Goal: Task Accomplishment & Management: Complete application form

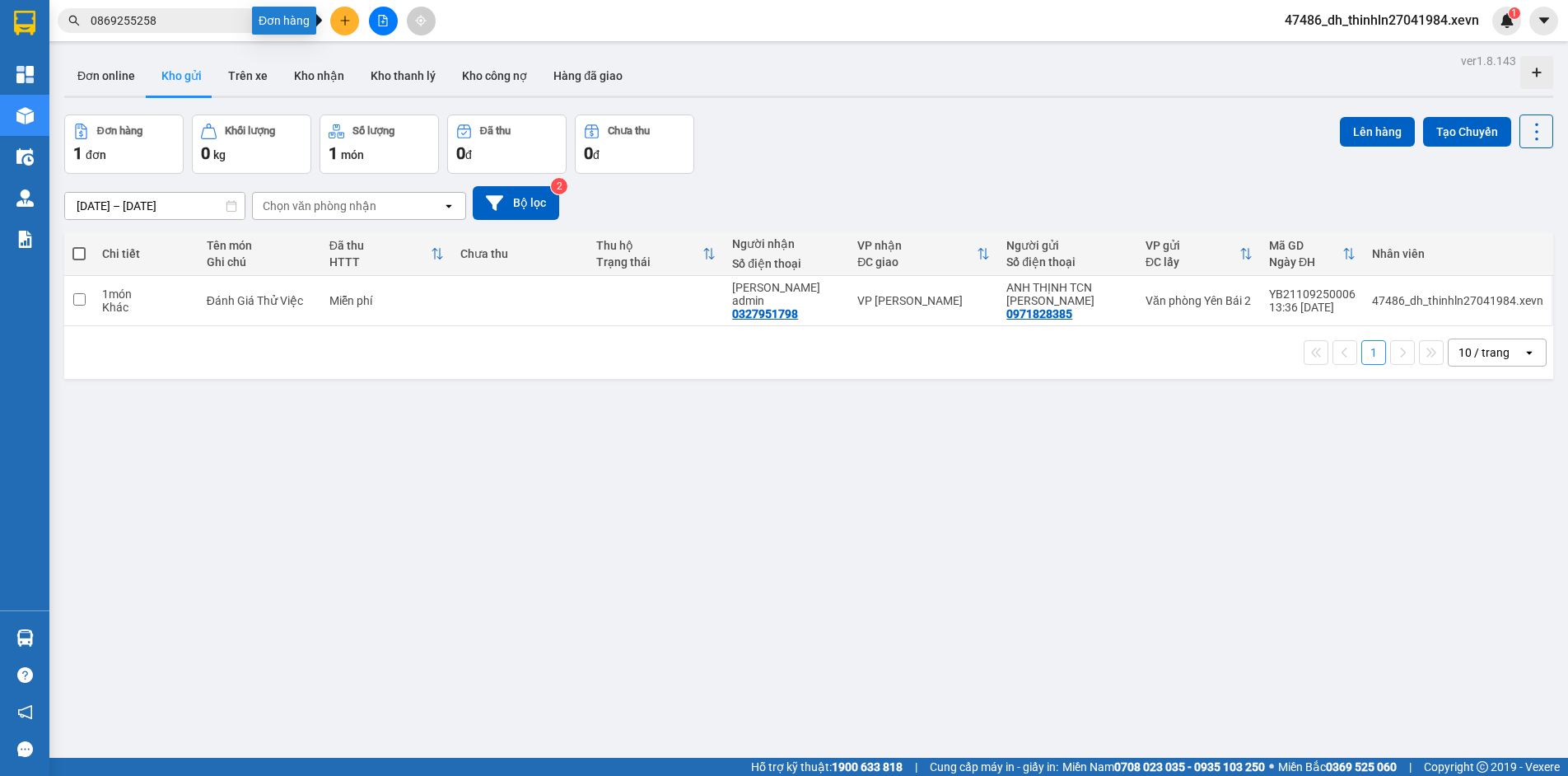
click at [345, 18] on icon "plus" at bounding box center [344, 20] width 1 height 9
click at [370, 59] on div "Tạo đơn hàng" at bounding box center [402, 62] width 124 height 31
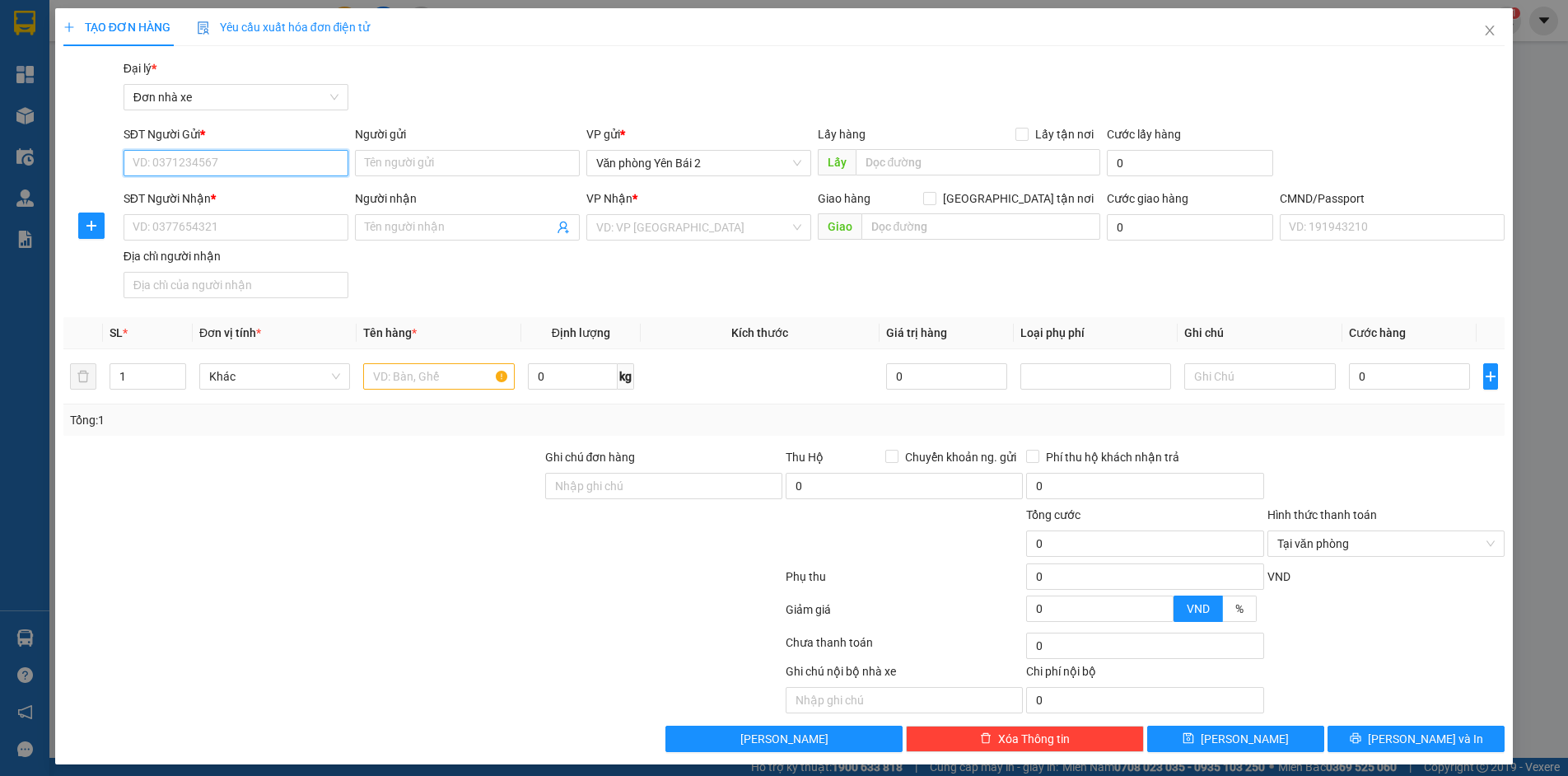
click at [239, 162] on input "SĐT Người Gửi *" at bounding box center [236, 163] width 225 height 26
type input "0915980554"
click at [389, 156] on input "Người gửi" at bounding box center [467, 163] width 225 height 26
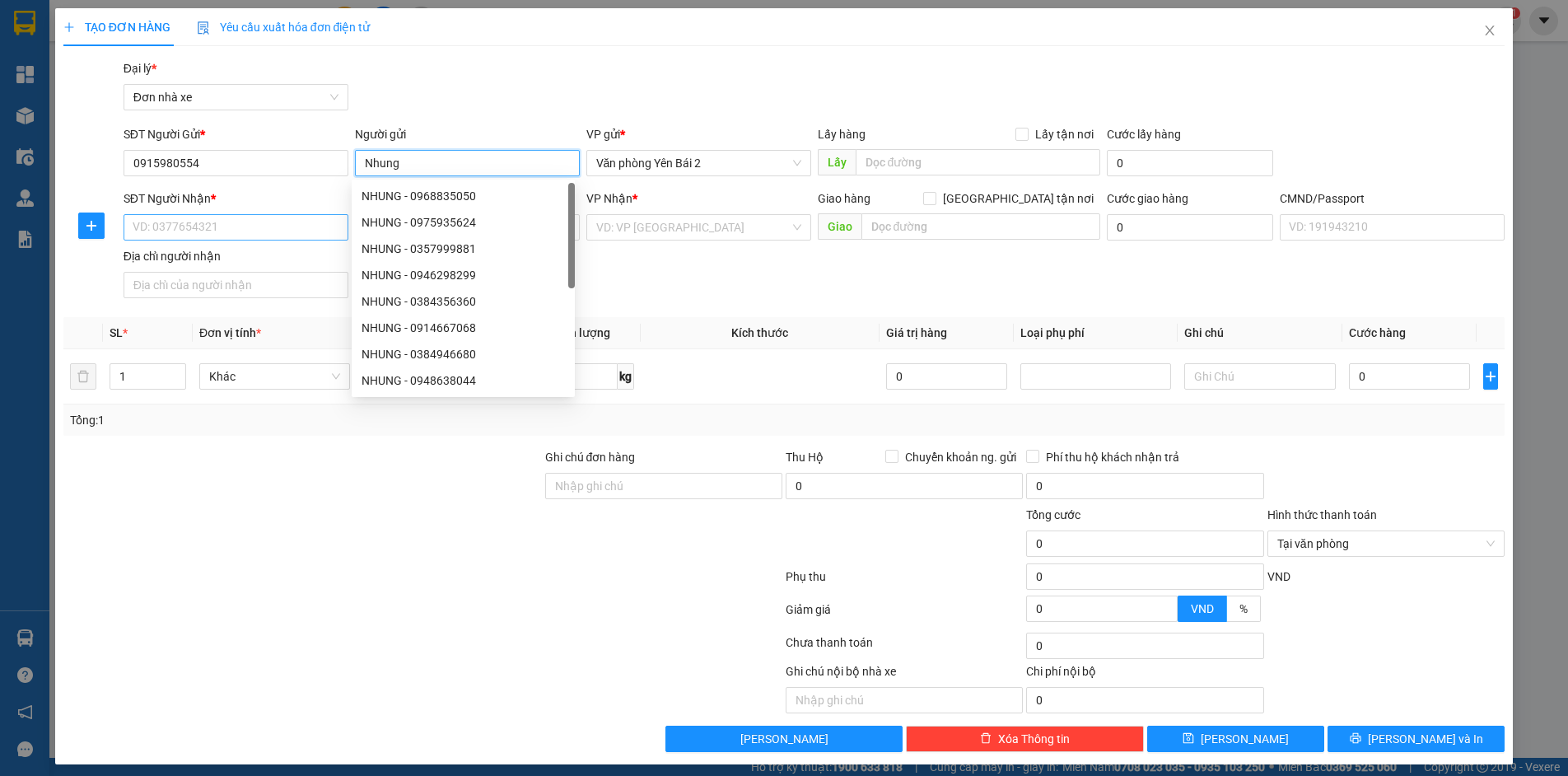
type input "Nhung"
click at [216, 231] on input "SĐT Người Nhận *" at bounding box center [236, 227] width 225 height 26
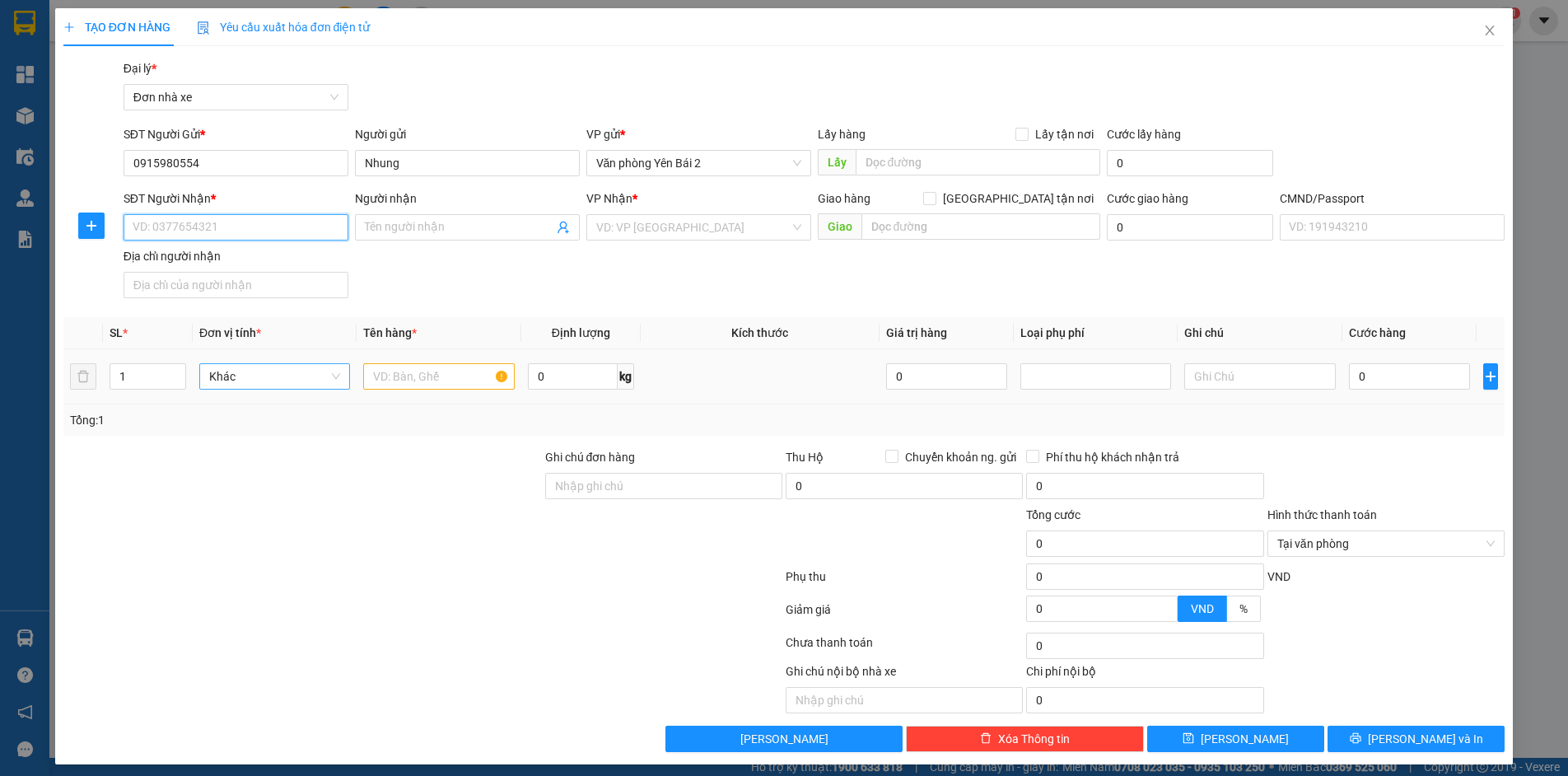
click at [311, 372] on span "Khác" at bounding box center [274, 376] width 131 height 24
click at [379, 376] on input "text" at bounding box center [438, 376] width 151 height 26
type input "D"
type input "Đồ Ăn"
click at [538, 381] on input "0" at bounding box center [572, 376] width 90 height 26
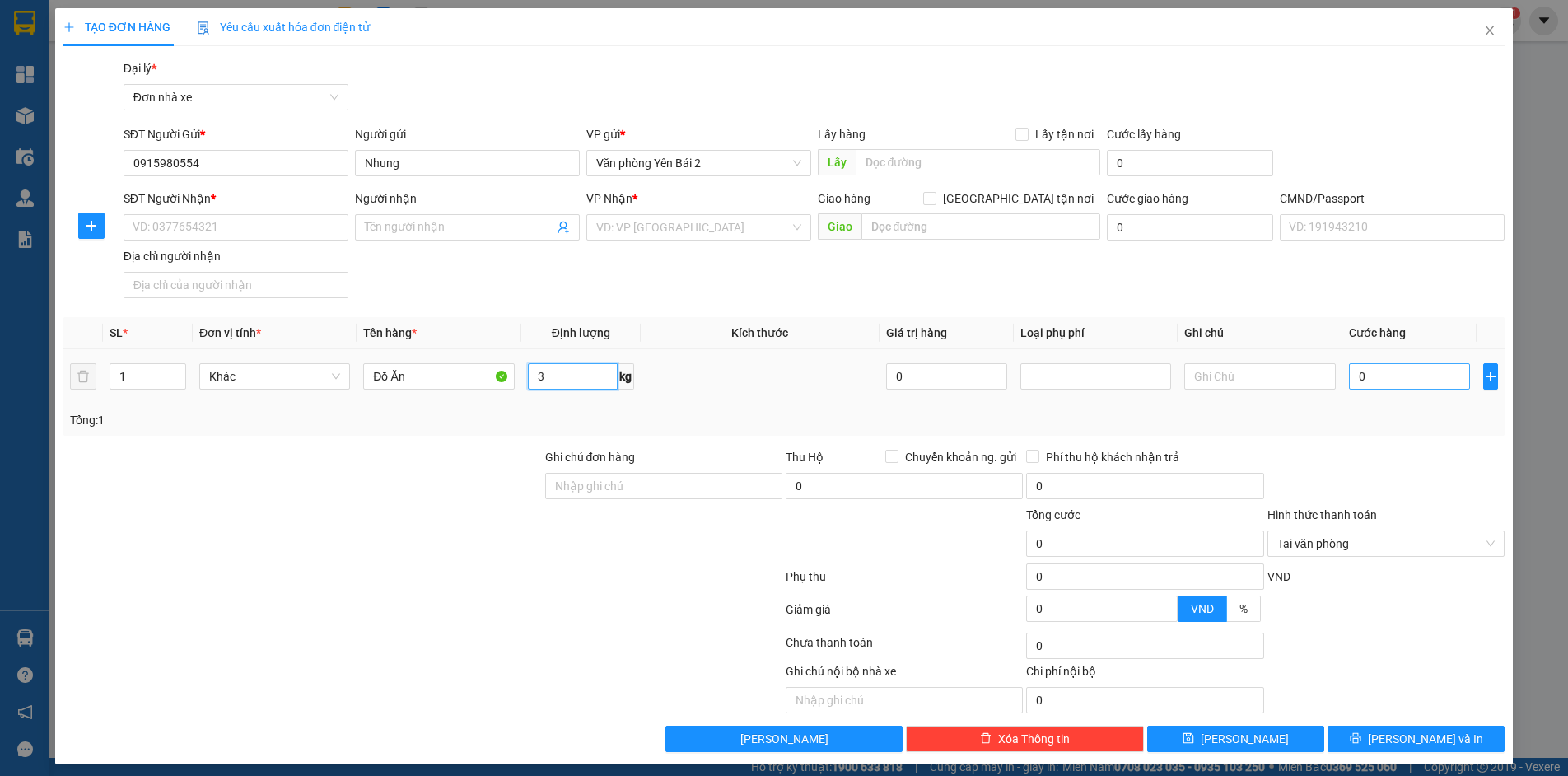
type input "3"
click at [1349, 385] on input "0" at bounding box center [1409, 376] width 121 height 26
type input "3"
type input "35"
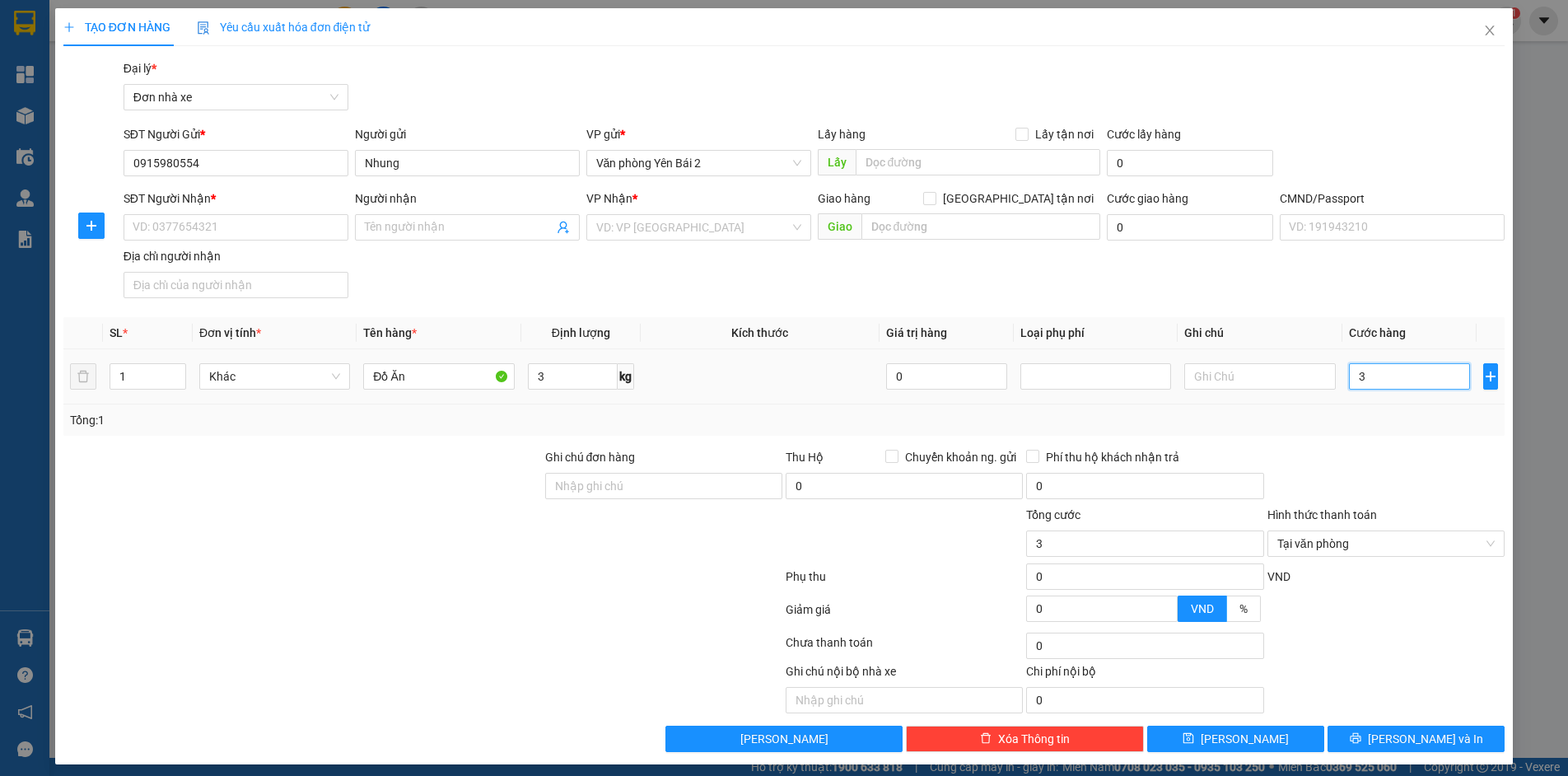
type input "35"
type input "350"
type input "3.500"
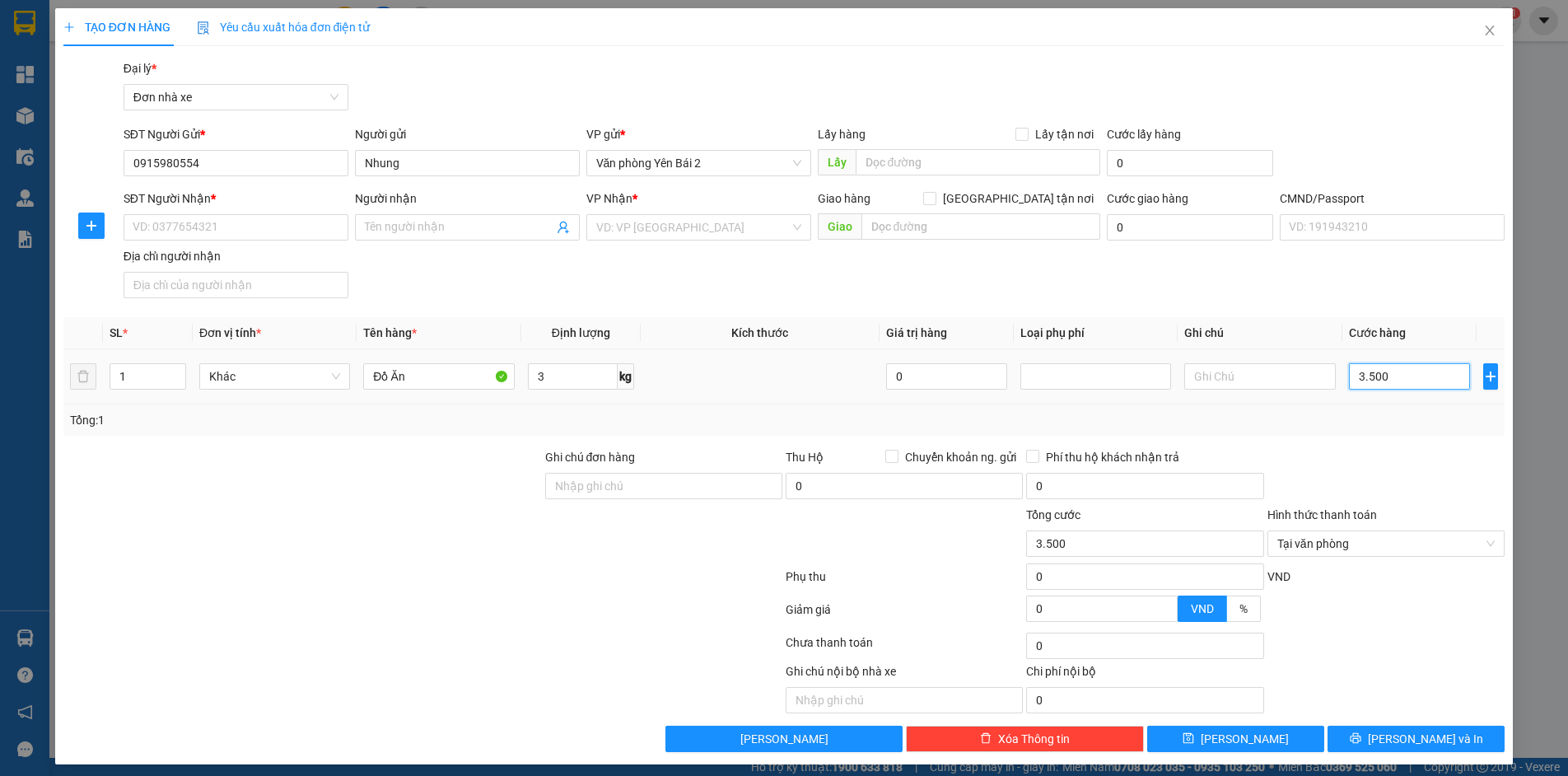
type input "35.000"
click at [410, 589] on div at bounding box center [422, 580] width 722 height 33
click at [367, 225] on input "Người nhận" at bounding box center [459, 227] width 189 height 18
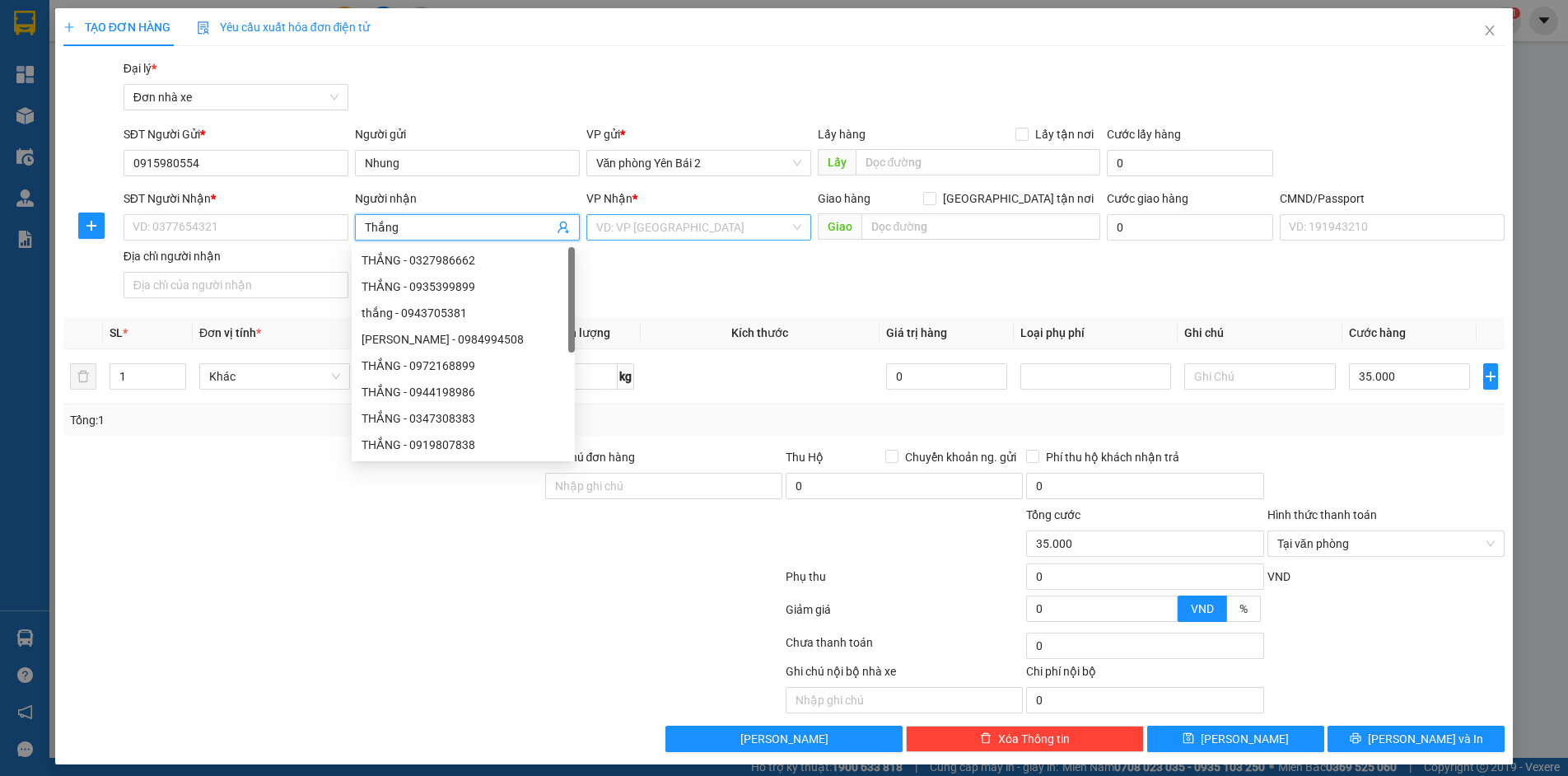
click at [793, 226] on div "VD: VP [GEOGRAPHIC_DATA]" at bounding box center [699, 227] width 225 height 26
type input "Thắng"
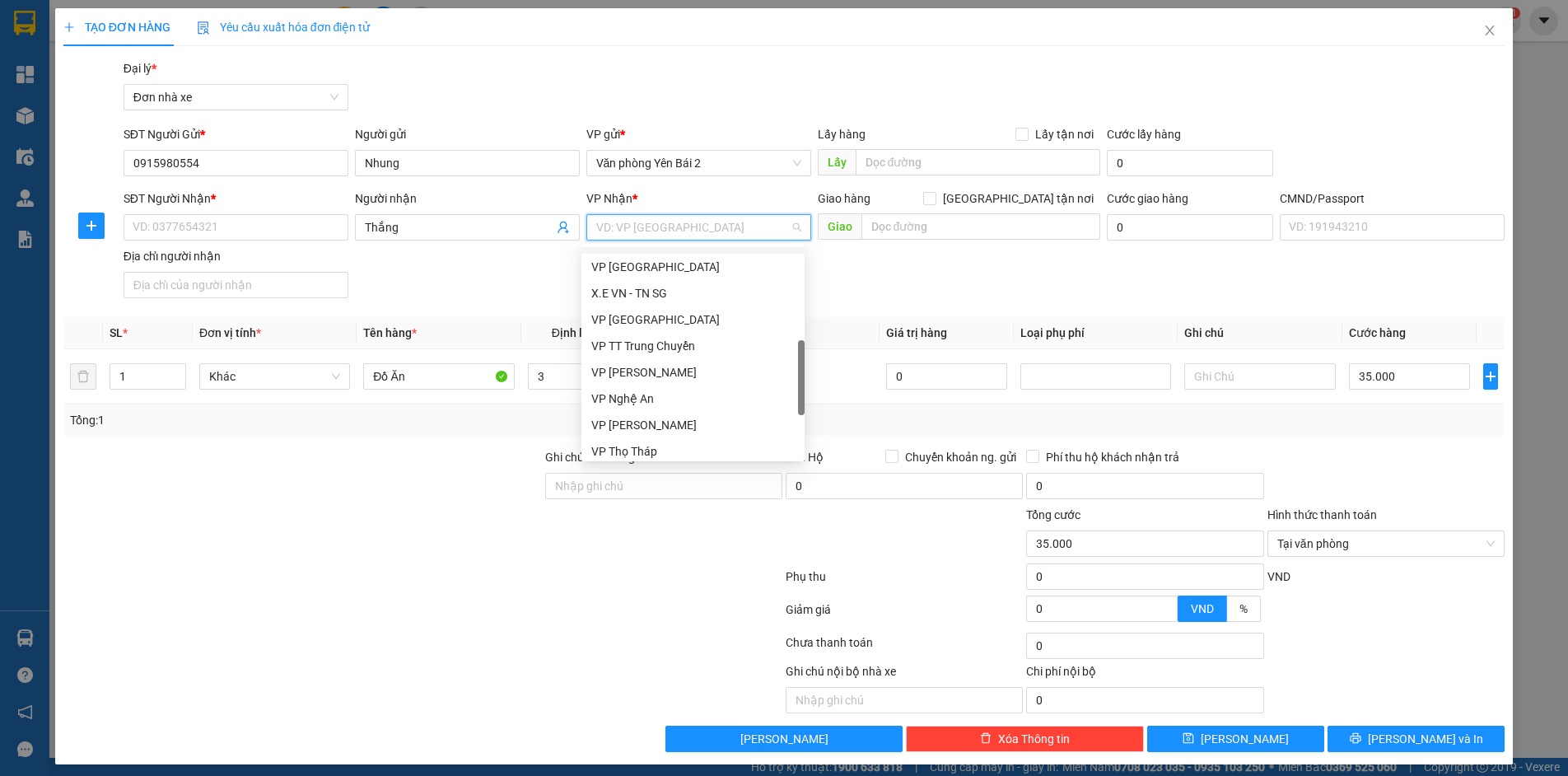
scroll to position [280, 0]
click at [665, 275] on div "VP [PERSON_NAME]" at bounding box center [693, 270] width 204 height 18
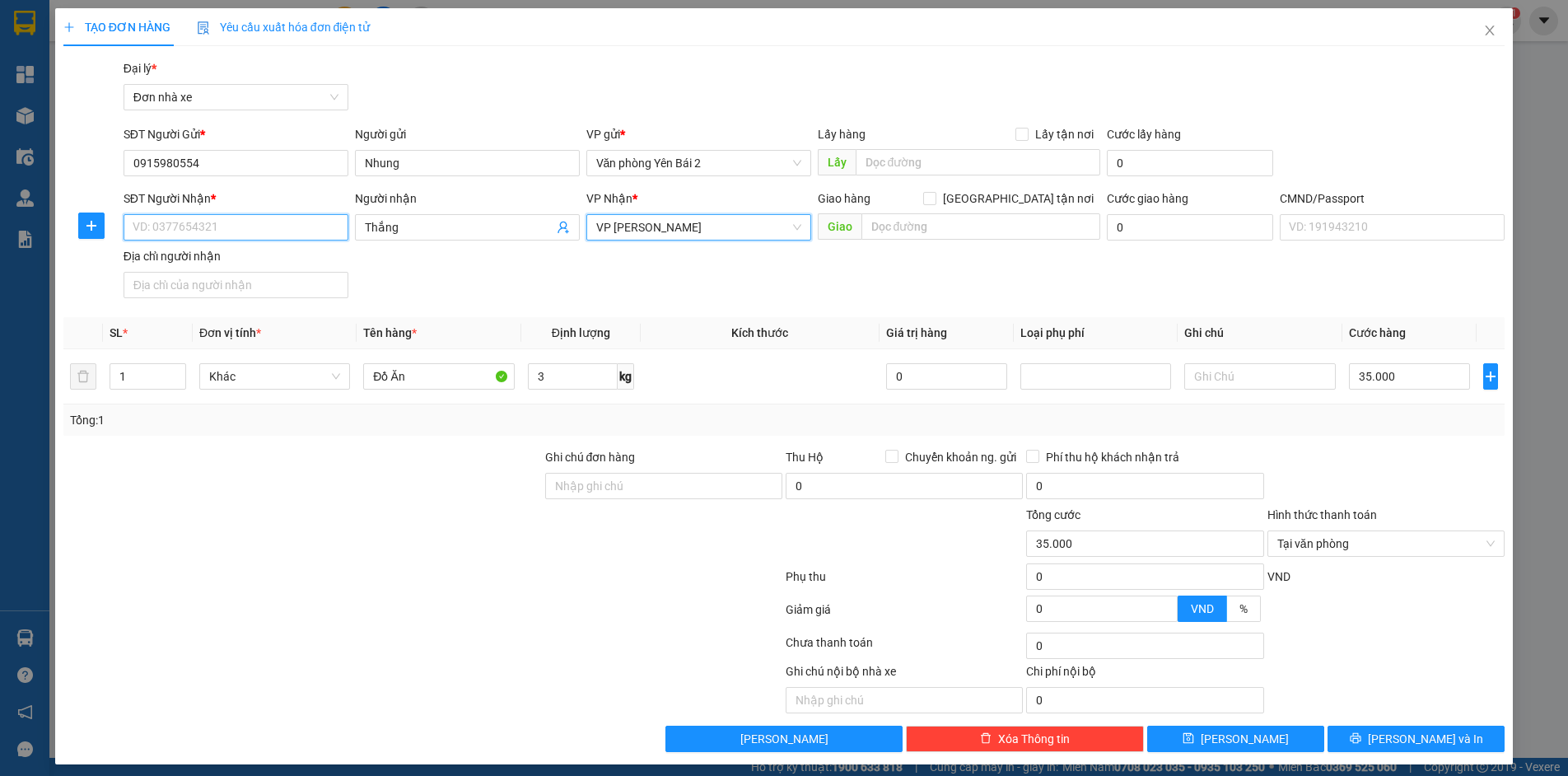
click at [304, 234] on input "SĐT Người Nhận *" at bounding box center [236, 227] width 225 height 26
type input "0827299906"
click at [1410, 641] on div "Chọn HT Thanh Toán" at bounding box center [1386, 645] width 240 height 33
click at [1420, 737] on span "[PERSON_NAME] và In" at bounding box center [1425, 739] width 115 height 18
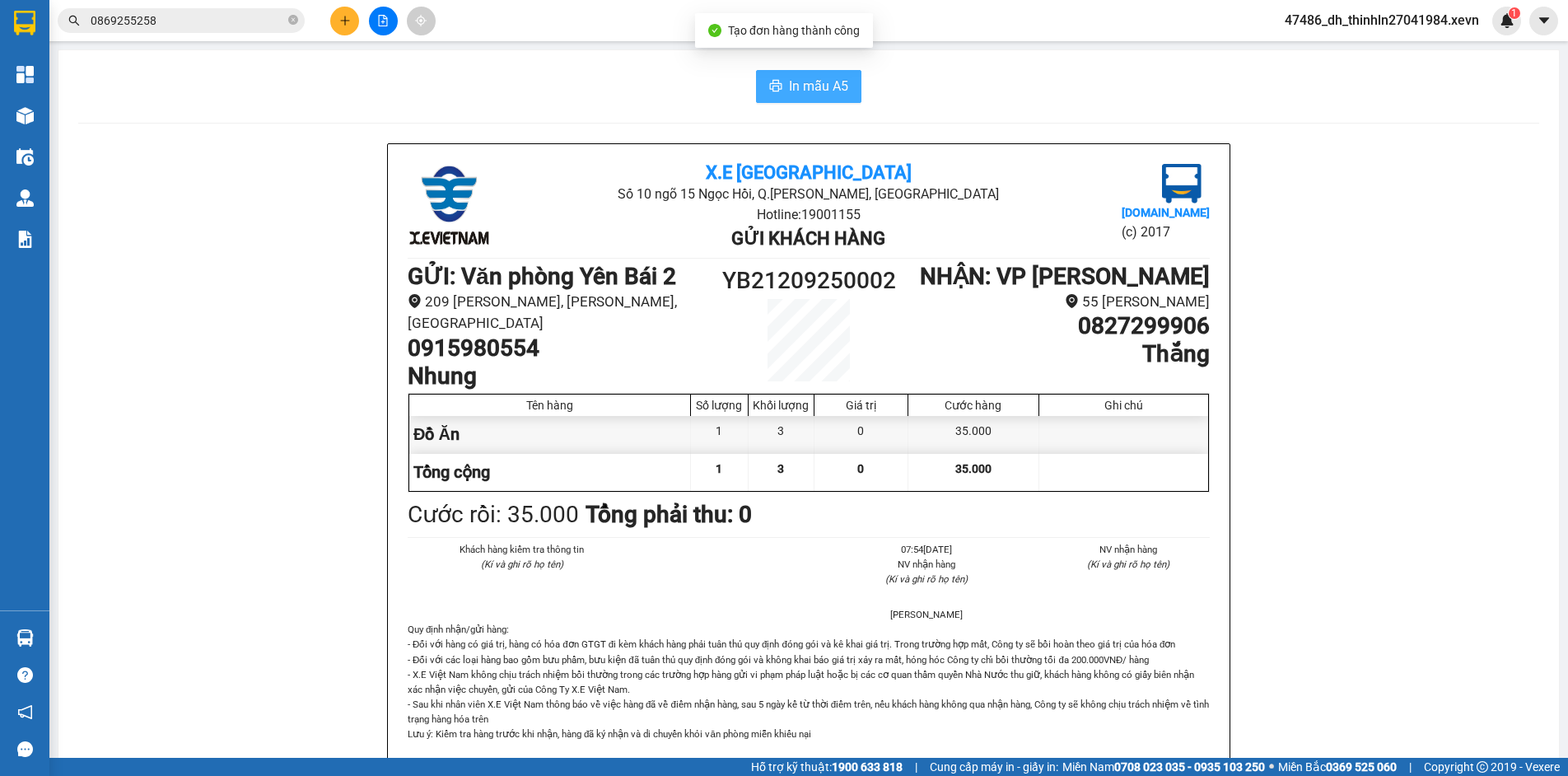
click at [812, 90] on span "In mẫu A5" at bounding box center [819, 86] width 59 height 21
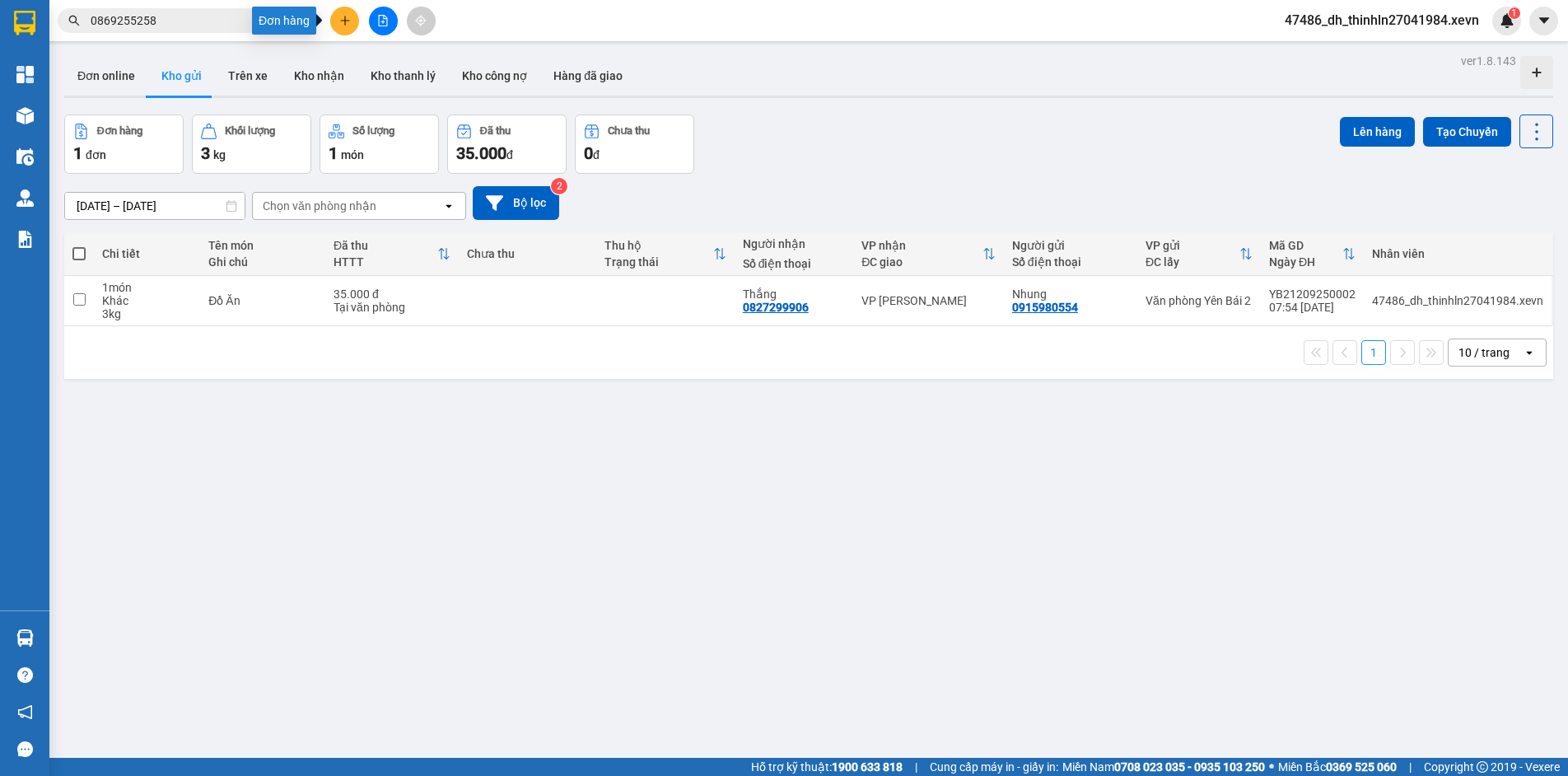
click at [342, 17] on icon "plus" at bounding box center [345, 20] width 11 height 11
click at [358, 56] on div at bounding box center [350, 62] width 21 height 18
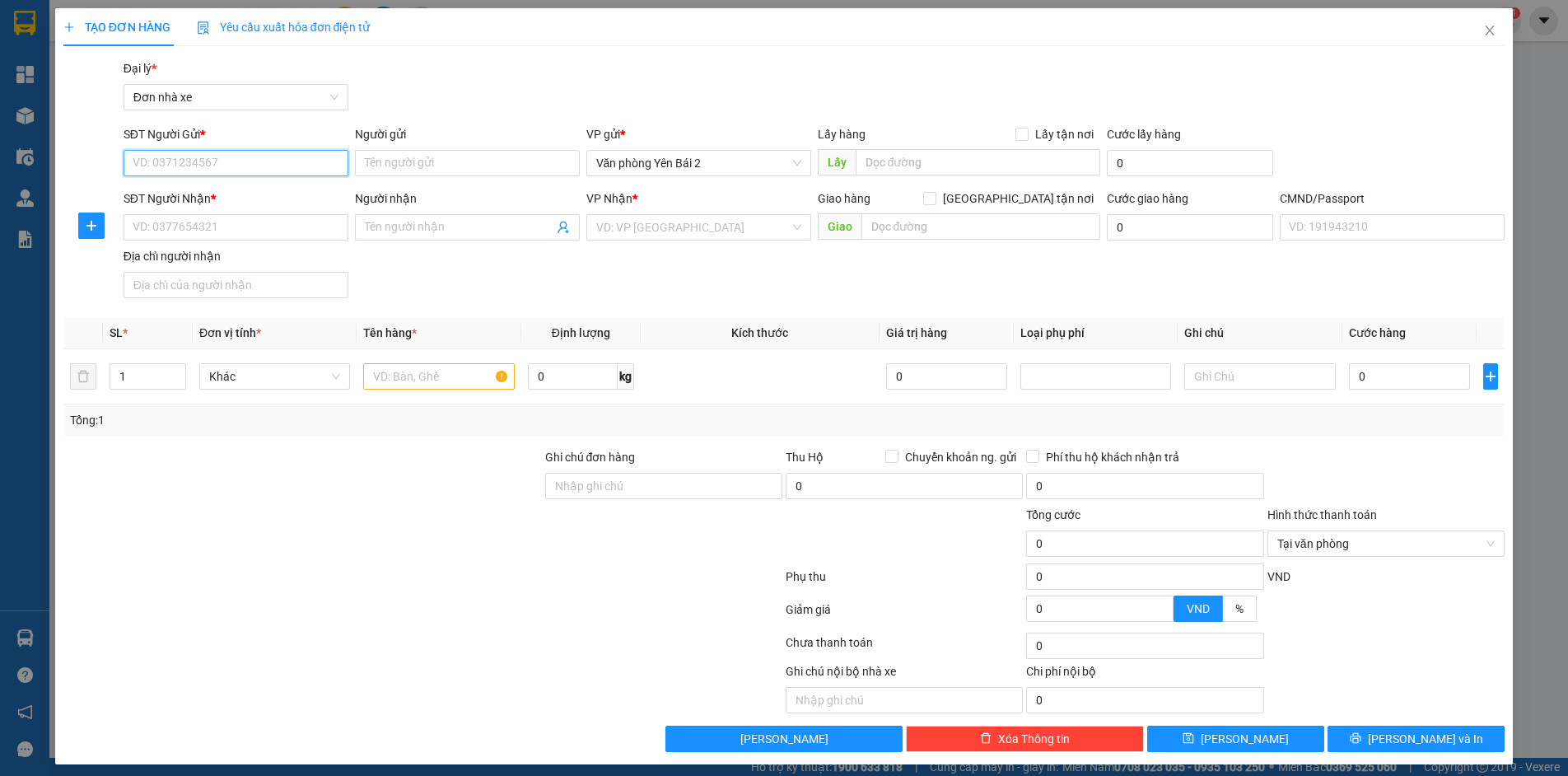
click at [252, 163] on input "SĐT Người Gửi *" at bounding box center [236, 163] width 225 height 26
click at [462, 385] on input "text" at bounding box center [438, 376] width 151 height 26
type input "t"
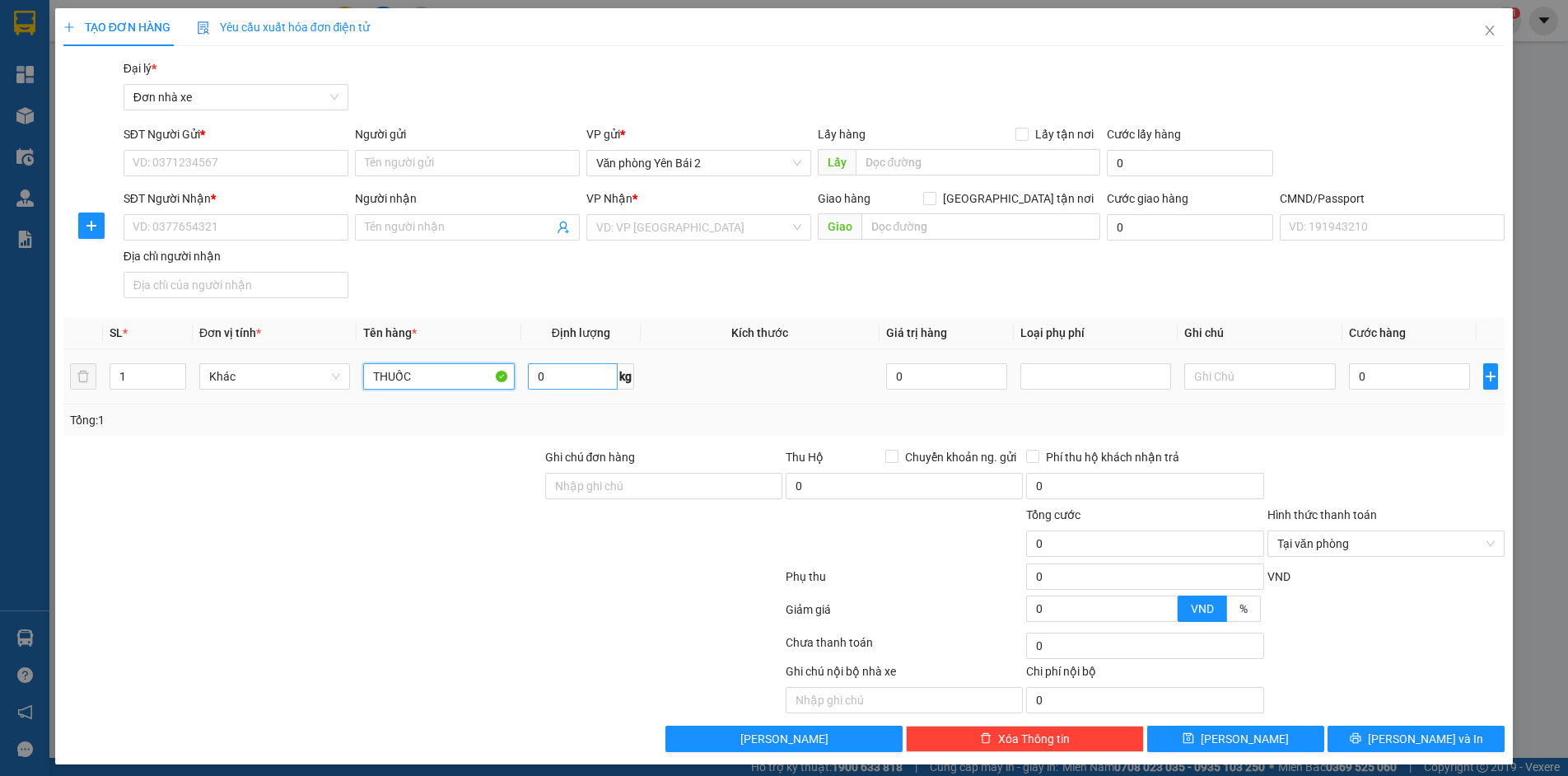
type input "THUỐC"
click at [560, 370] on input "0" at bounding box center [572, 376] width 90 height 26
type input "1"
click at [223, 158] on input "SĐT Người Gửi *" at bounding box center [236, 163] width 225 height 26
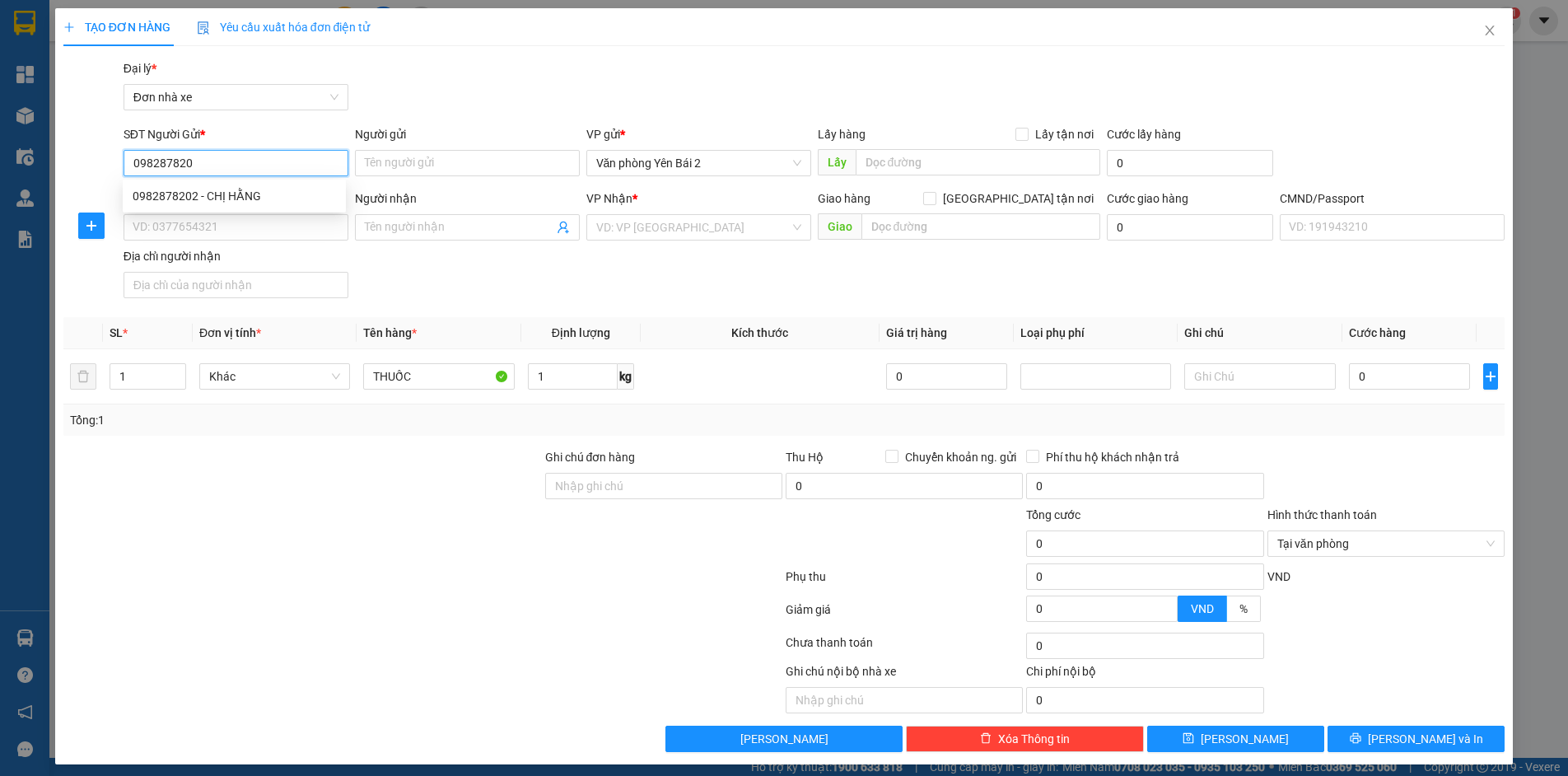
type input "0982878202"
click at [263, 194] on div "0982878202 - CHỊ HẰNG" at bounding box center [234, 196] width 204 height 18
type input "CHỊ HẰNG"
type input "0964968186"
type input "CÔNG"
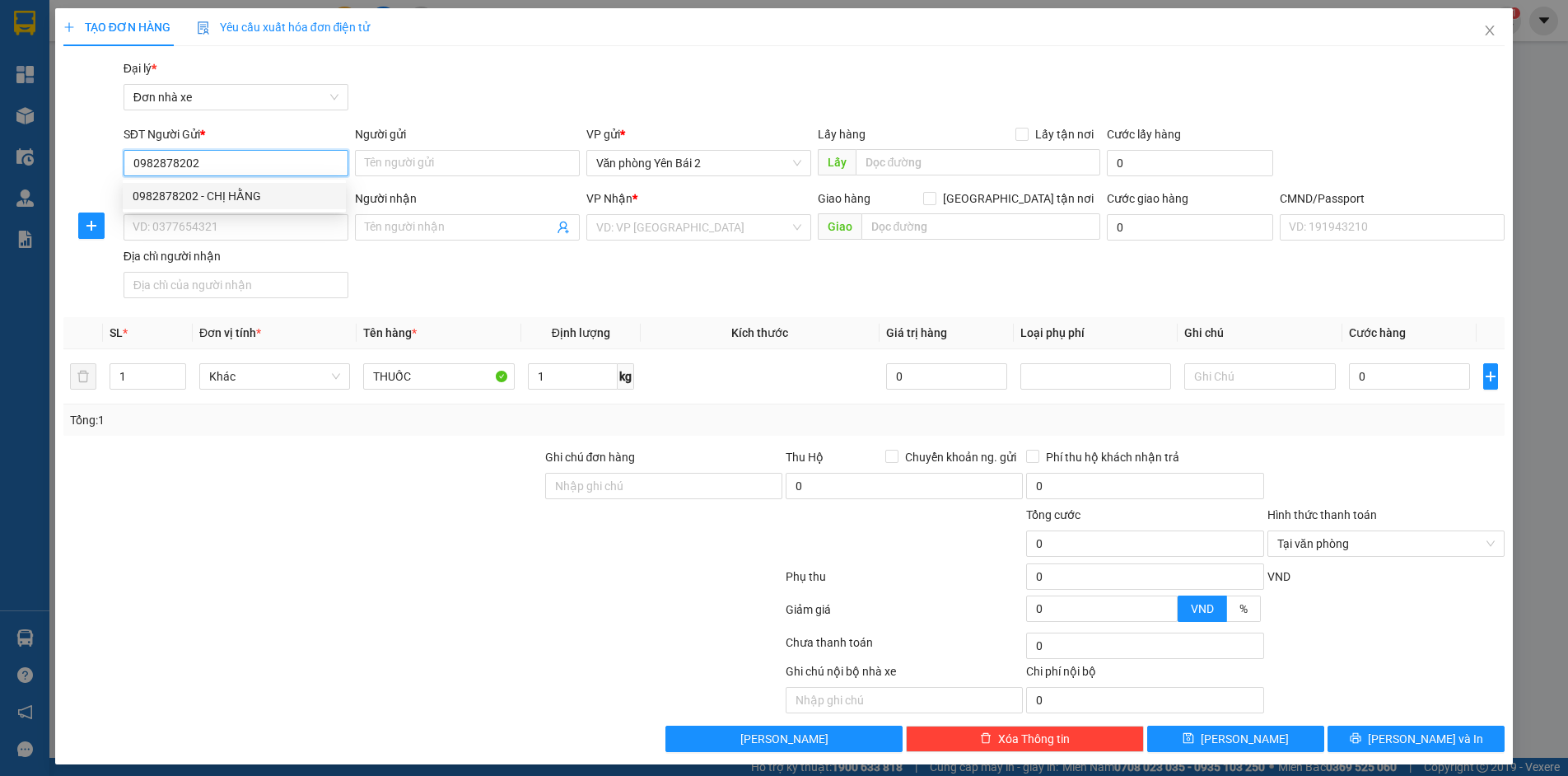
type input "1"
type input "0982878202"
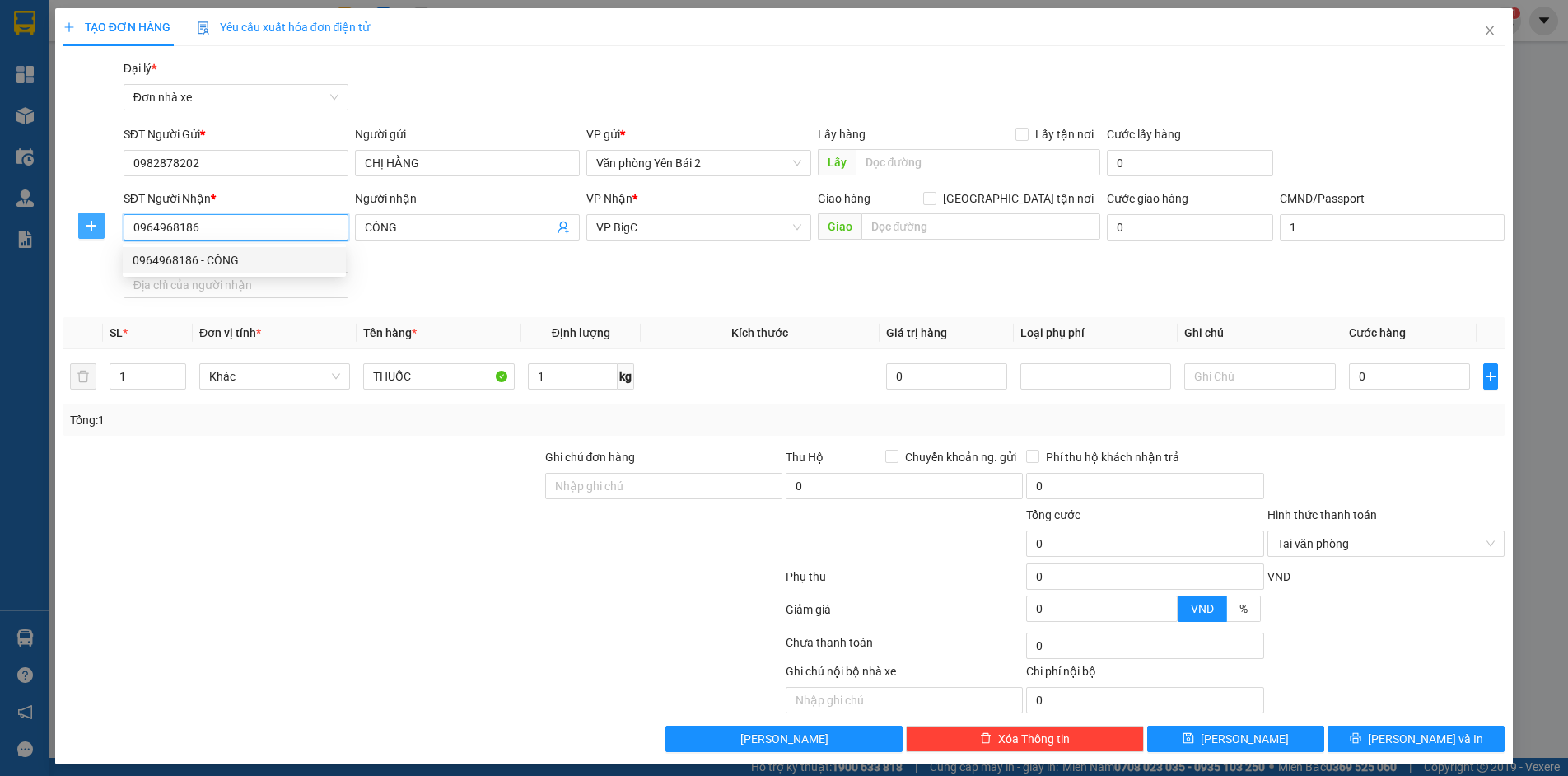
drag, startPoint x: 235, startPoint y: 226, endPoint x: 88, endPoint y: 230, distance: 147.1
click at [88, 230] on div "SĐT Người Nhận * 0964968186 Người nhận CÔNG VP Nhận * VP BigC Giao hàng Giao tậ…" at bounding box center [784, 246] width 1445 height 115
type input "0936291069"
drag, startPoint x: 429, startPoint y: 224, endPoint x: 355, endPoint y: 240, distance: 75.7
click at [355, 240] on div "Người nhận CÔNG" at bounding box center [467, 218] width 225 height 57
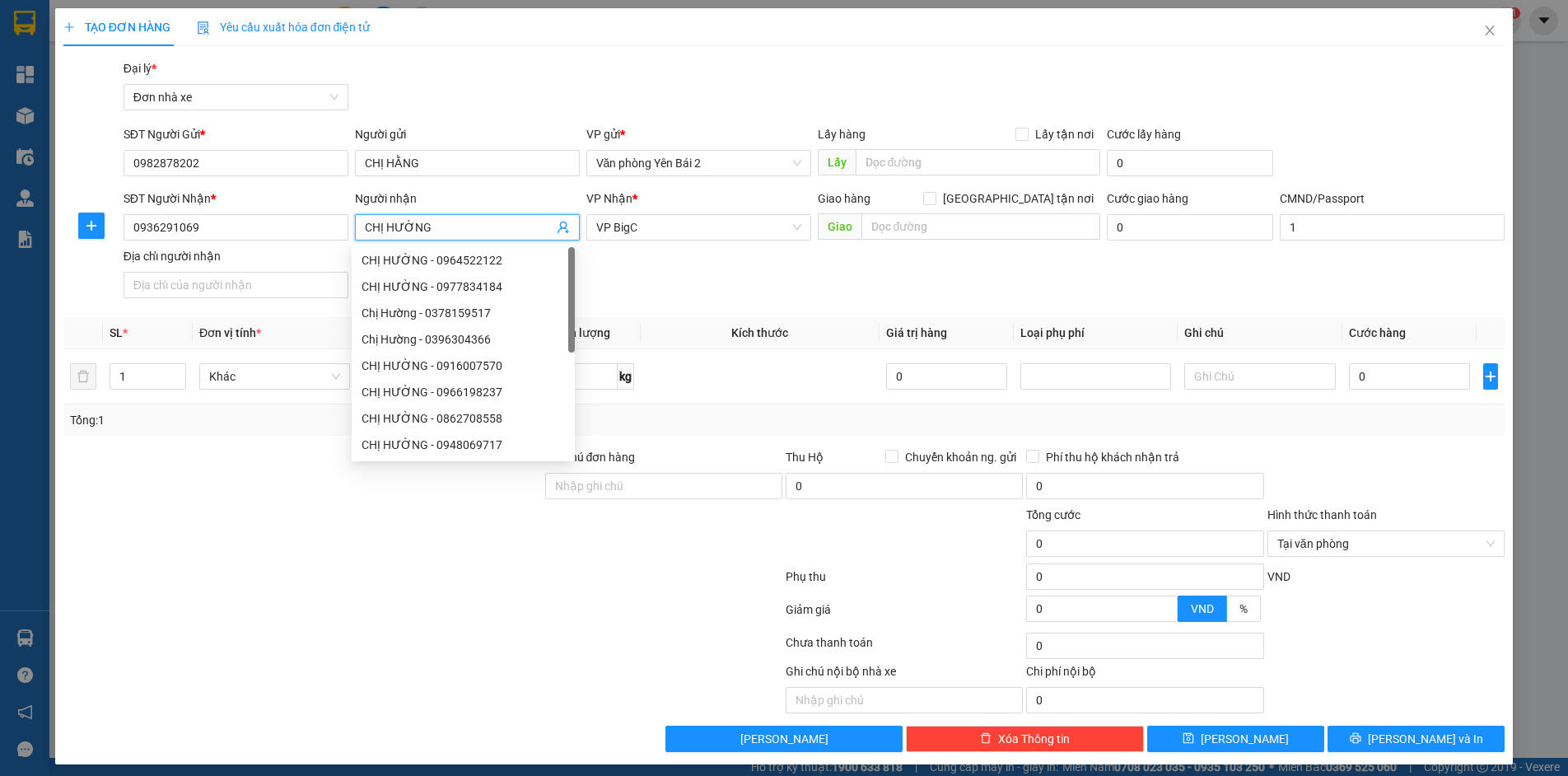
type input "CHỊ HƯỜNG"
click at [778, 273] on div "SĐT Người Nhận * 0936291069 Người nhận CHỊ HƯỜNG VP Nhận * VP [PERSON_NAME] hàn…" at bounding box center [814, 246] width 1389 height 115
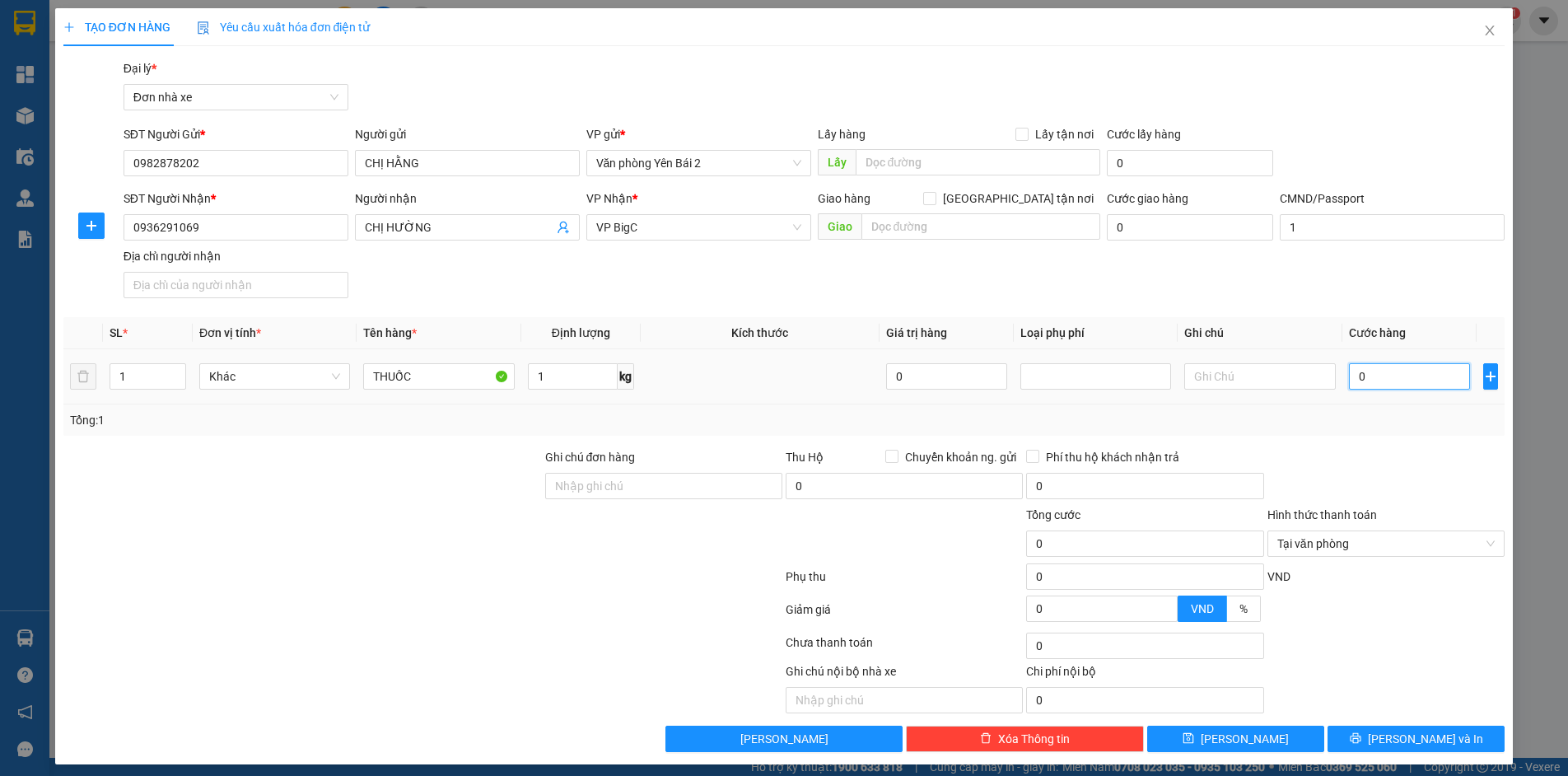
click at [1382, 374] on input "0" at bounding box center [1409, 376] width 121 height 26
type input "3"
type input "30"
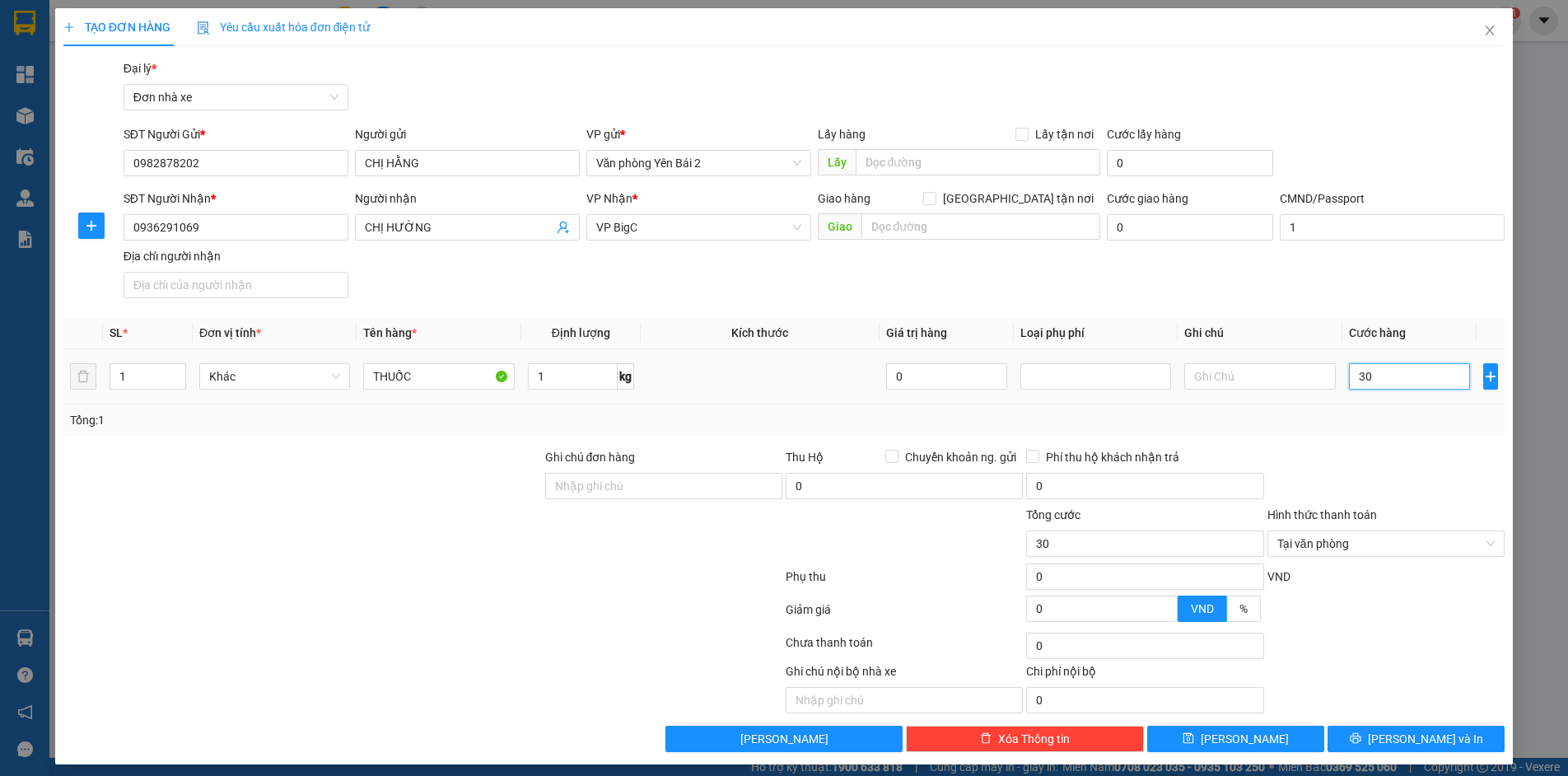
type input "300"
type input "3.000"
type input "30.000"
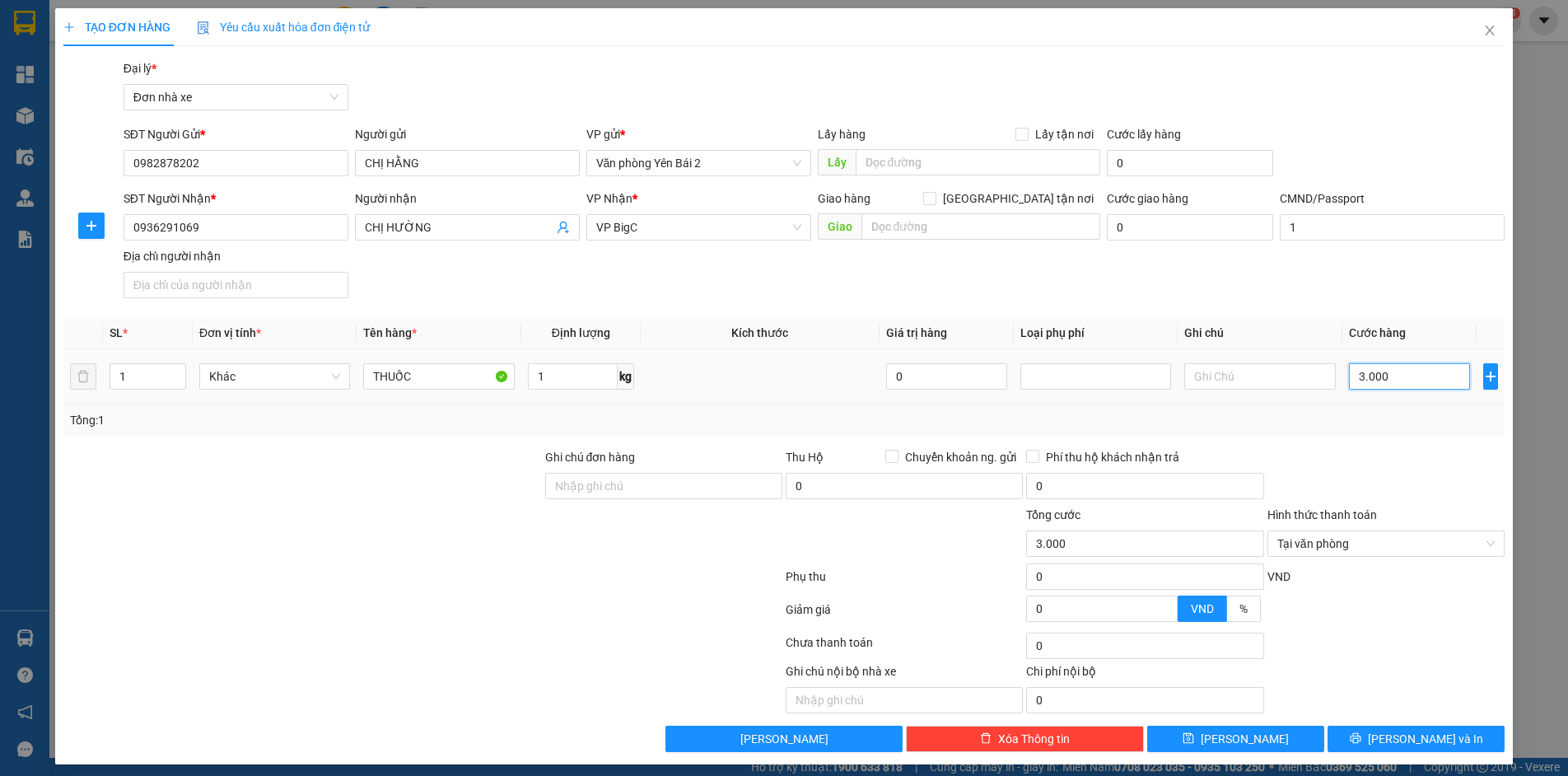
type input "30.000"
click at [1410, 739] on span "[PERSON_NAME] và In" at bounding box center [1425, 739] width 115 height 18
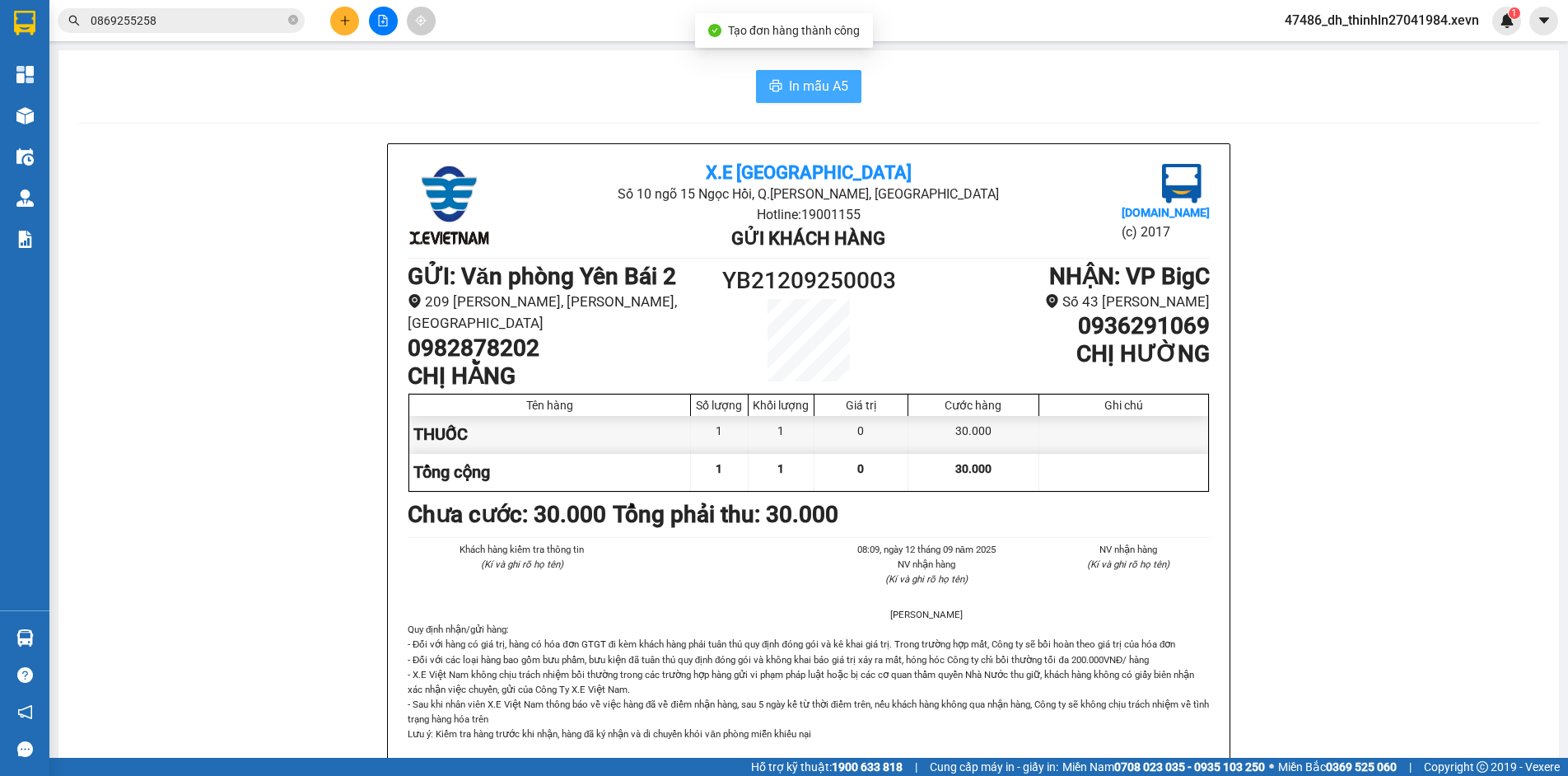
click at [812, 96] on span "In mẫu A5" at bounding box center [819, 86] width 59 height 21
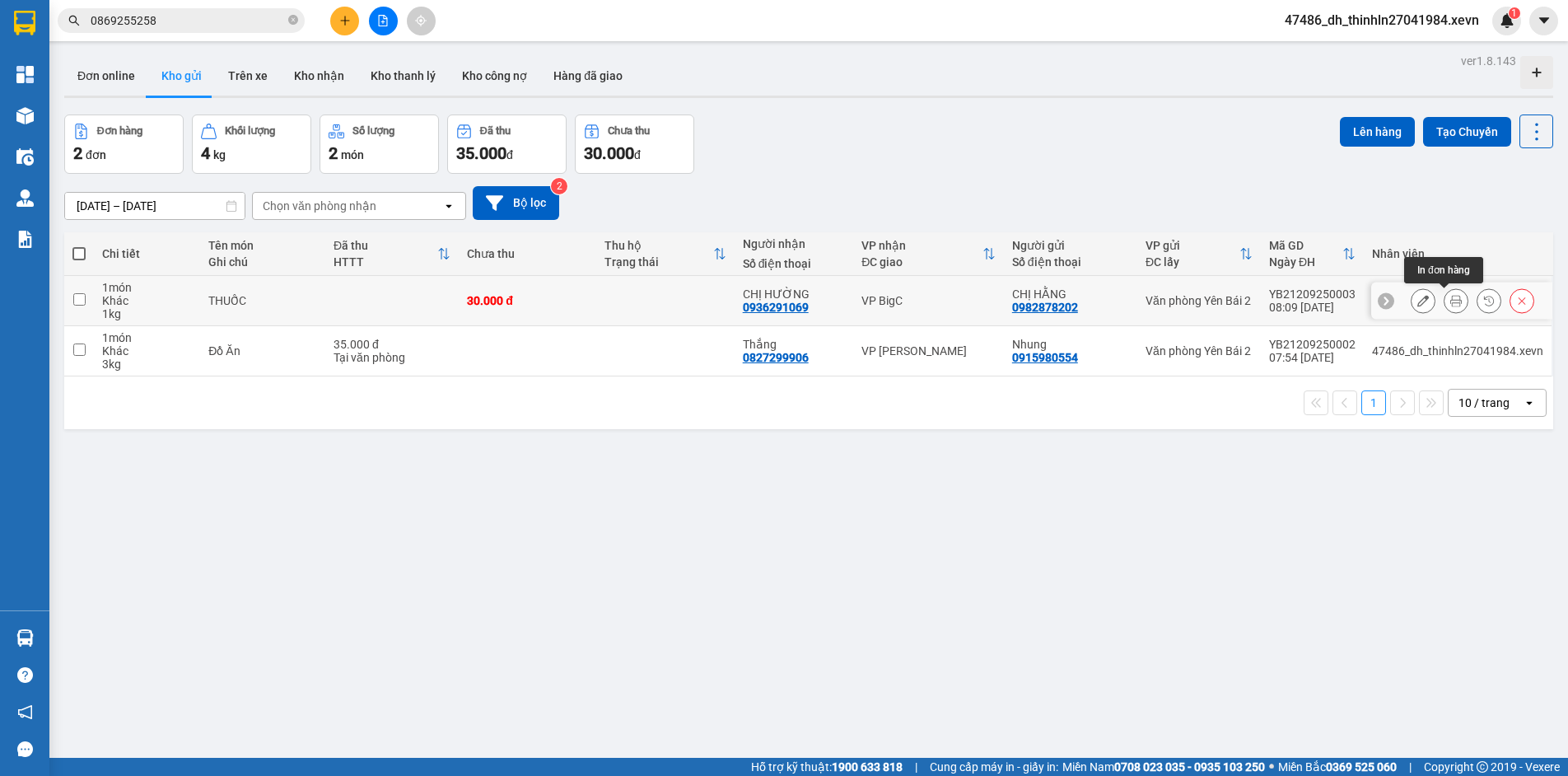
click at [1450, 300] on icon at bounding box center [1456, 300] width 11 height 11
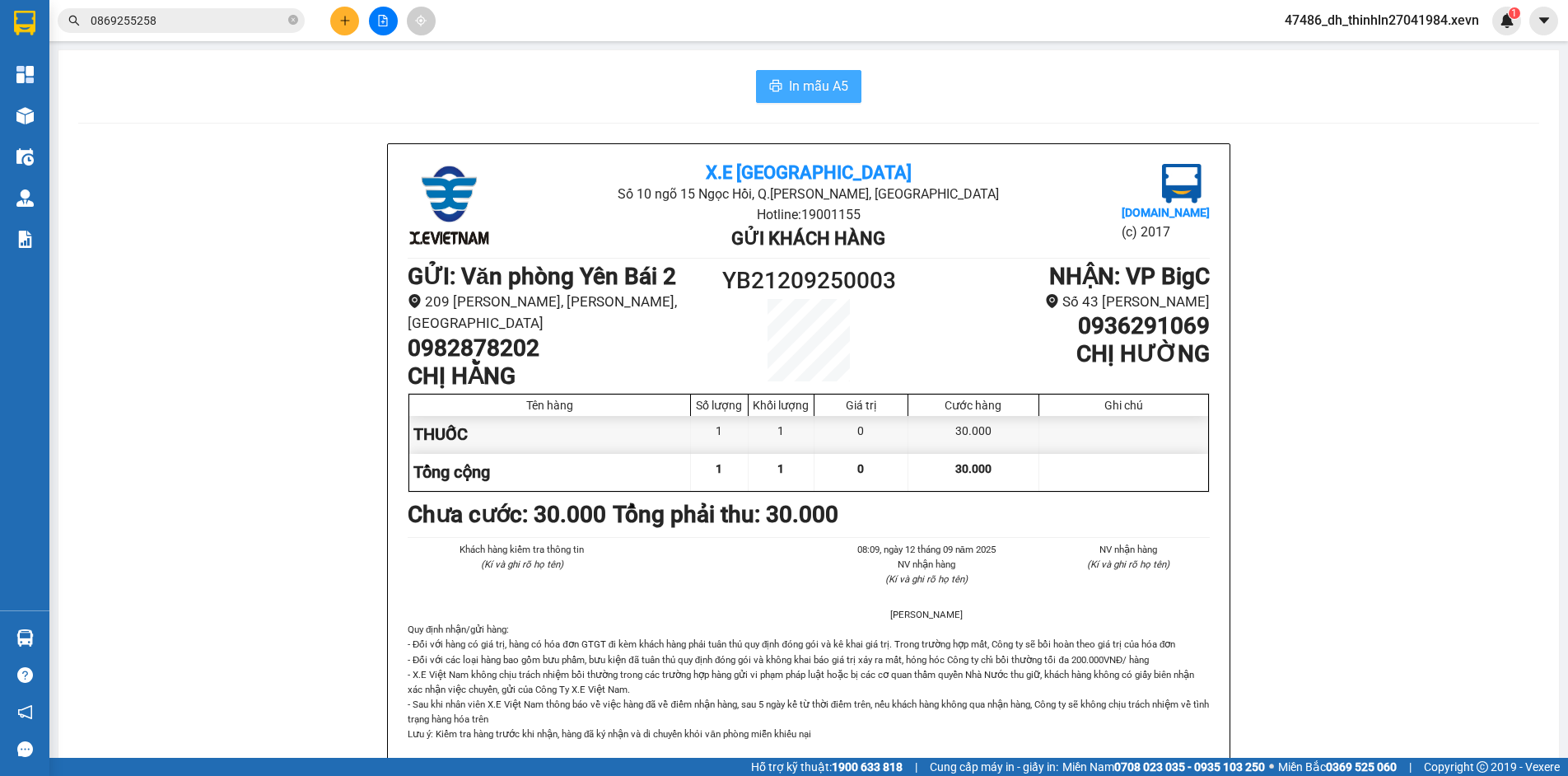
click at [805, 89] on span "In mẫu A5" at bounding box center [819, 86] width 59 height 21
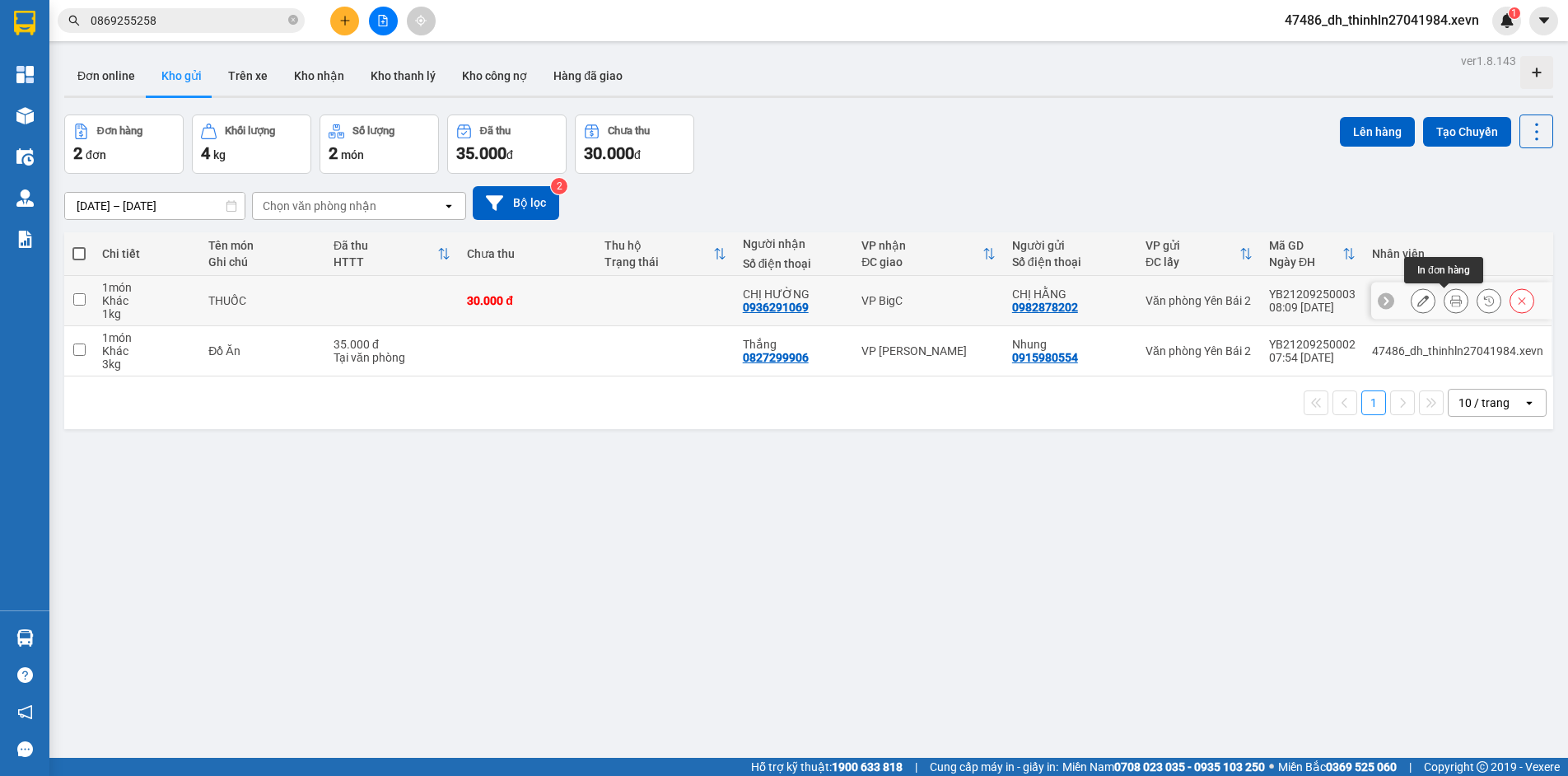
click at [1450, 300] on icon at bounding box center [1456, 300] width 11 height 11
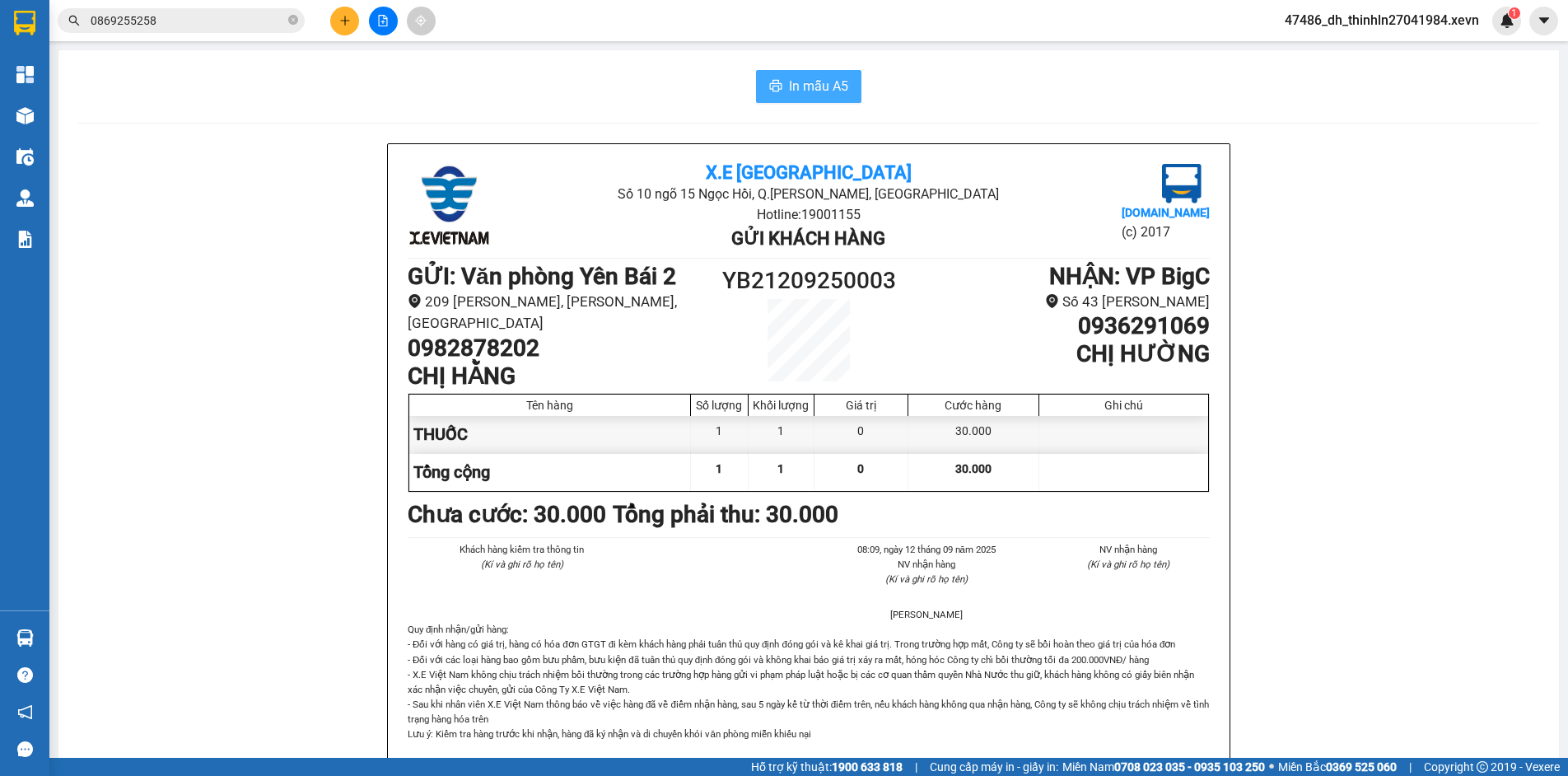
click at [808, 81] on span "In mẫu A5" at bounding box center [819, 86] width 59 height 21
